Goal: Task Accomplishment & Management: Manage account settings

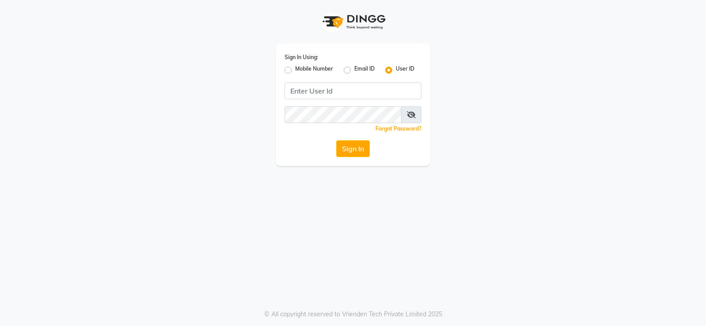
click at [295, 68] on label "Mobile Number" at bounding box center [314, 70] width 38 height 11
click at [295, 68] on input "Mobile Number" at bounding box center [298, 68] width 6 height 6
radio input "true"
radio input "false"
click at [351, 90] on input "Username" at bounding box center [367, 90] width 107 height 17
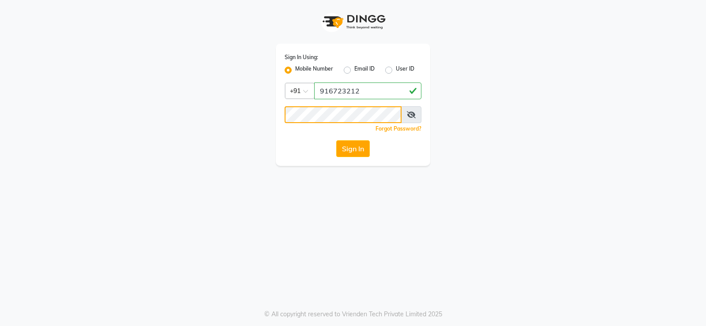
click at [336, 140] on button "Sign In" at bounding box center [353, 148] width 34 height 17
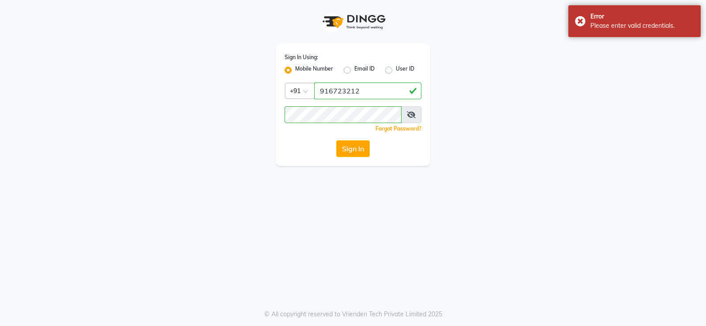
click at [410, 113] on icon at bounding box center [411, 114] width 9 height 7
click at [367, 87] on input "916723212" at bounding box center [367, 90] width 107 height 17
type input "9167232123"
click at [350, 149] on button "Sign In" at bounding box center [353, 148] width 34 height 17
